Goal: Task Accomplishment & Management: Use online tool/utility

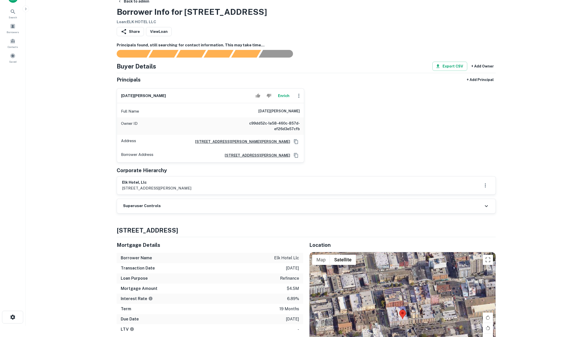
scroll to position [18, 0]
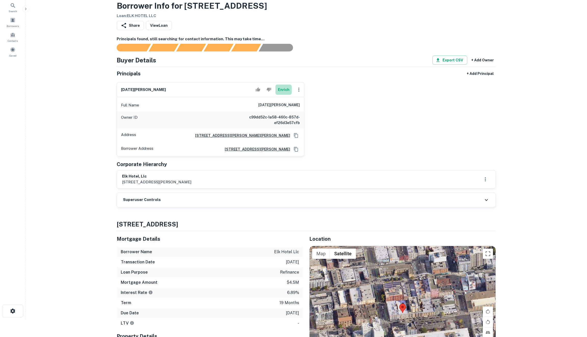
click at [285, 90] on button "Enrich" at bounding box center [283, 90] width 16 height 10
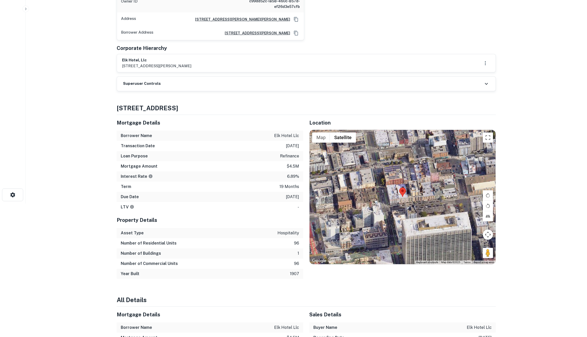
scroll to position [76, 0]
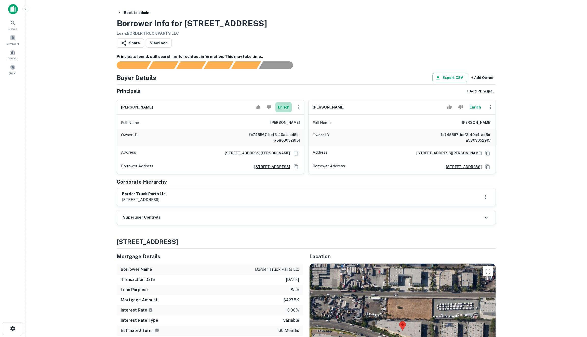
click at [284, 108] on button "Enrich" at bounding box center [283, 107] width 16 height 10
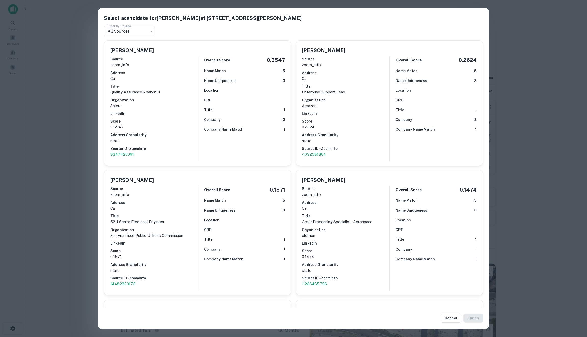
click at [264, 99] on div "CRE" at bounding box center [244, 100] width 81 height 6
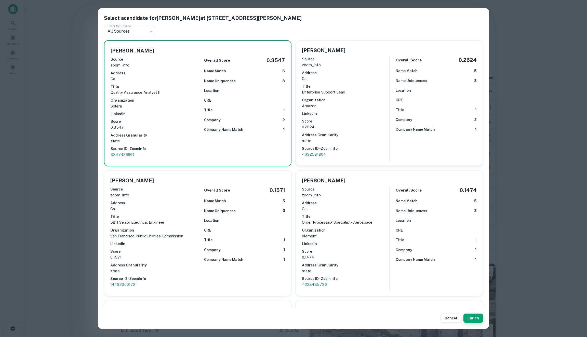
click at [471, 319] on button "Enrich" at bounding box center [473, 318] width 20 height 9
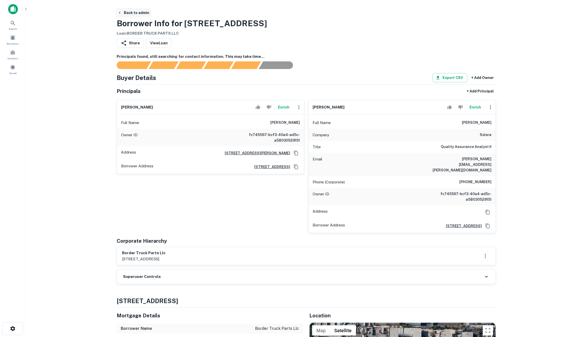
click at [134, 9] on button "Back to admin" at bounding box center [134, 12] width 36 height 9
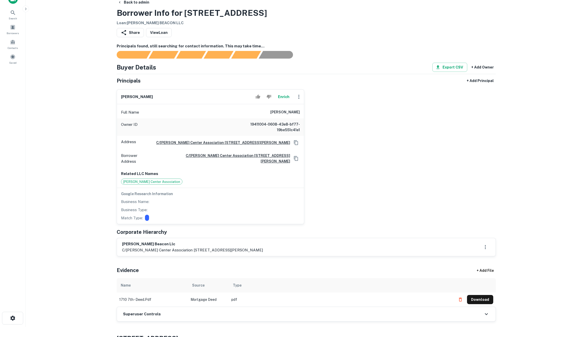
scroll to position [13, 0]
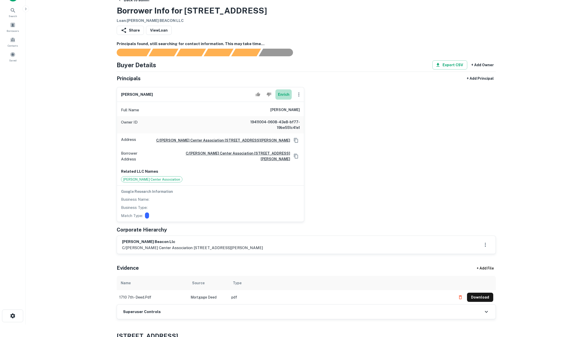
click at [285, 91] on button "Enrich" at bounding box center [283, 94] width 16 height 10
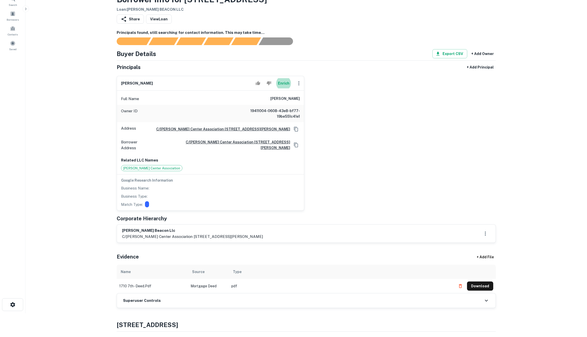
scroll to position [26, 0]
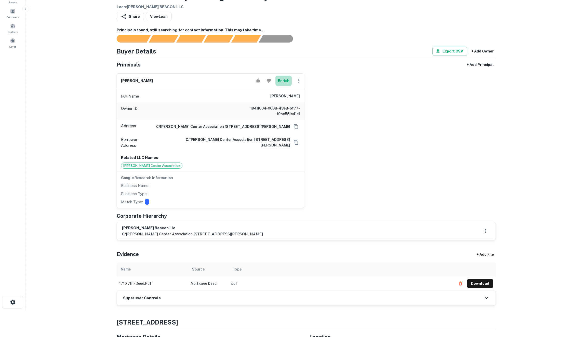
click at [290, 80] on button "Enrich" at bounding box center [283, 81] width 16 height 10
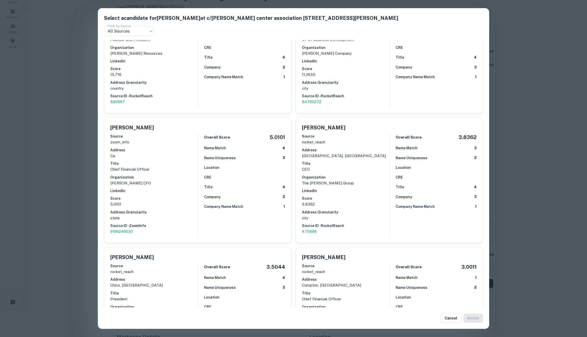
scroll to position [59, 0]
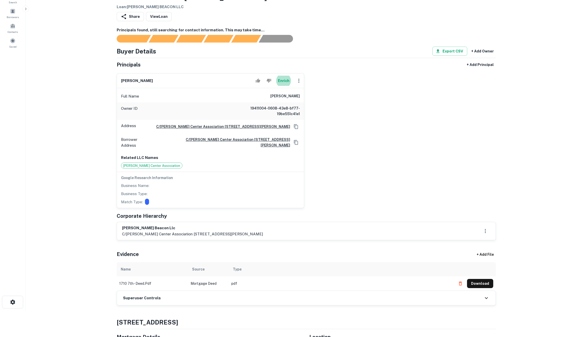
click at [282, 80] on button "Enrich" at bounding box center [283, 81] width 16 height 10
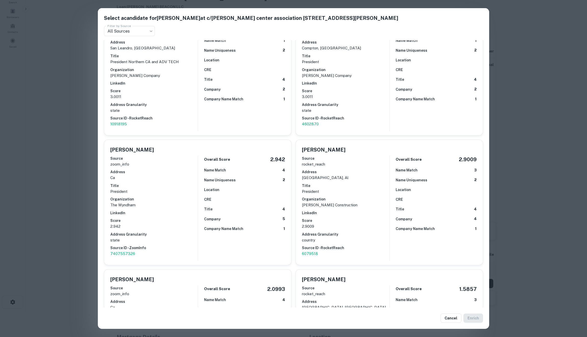
scroll to position [539, 0]
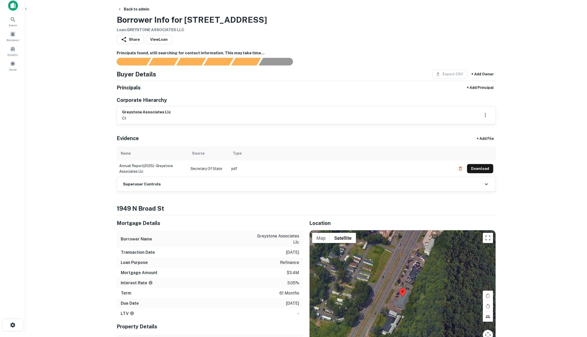
scroll to position [3, 0]
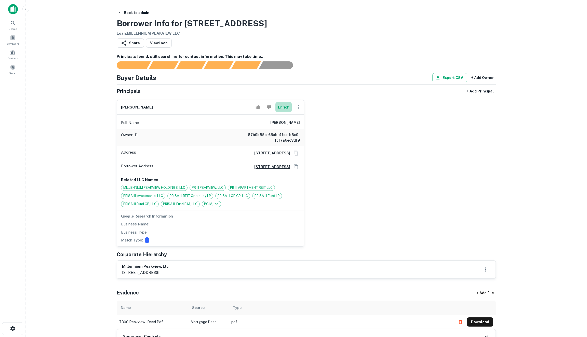
click at [285, 106] on button "Enrich" at bounding box center [283, 107] width 16 height 10
click at [284, 106] on button "Enrich" at bounding box center [283, 107] width 16 height 10
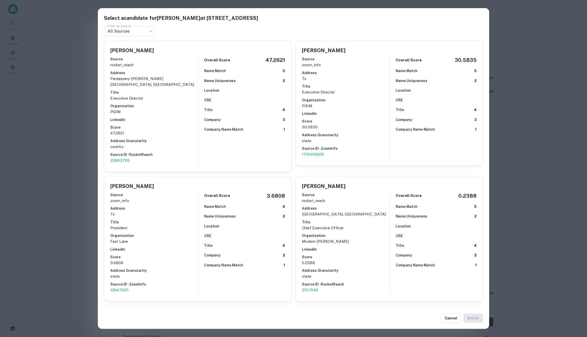
click at [205, 102] on h6 "CRE" at bounding box center [207, 100] width 7 height 6
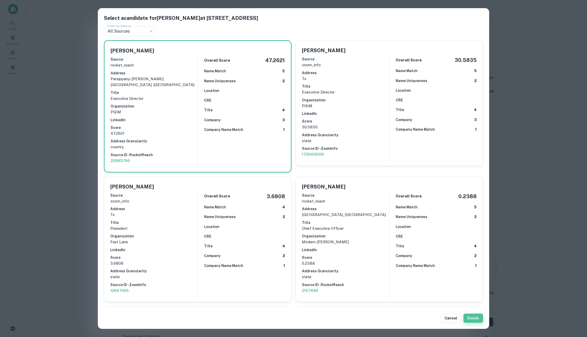
click at [472, 317] on button "Enrich" at bounding box center [473, 318] width 20 height 9
